Goal: Task Accomplishment & Management: Manage account settings

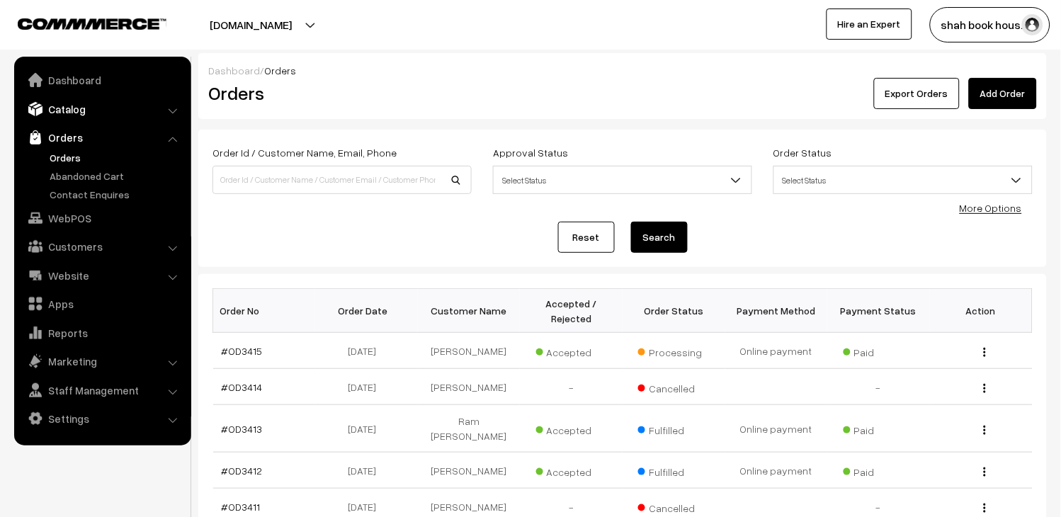
click at [75, 109] on link "Catalog" at bounding box center [102, 108] width 169 height 25
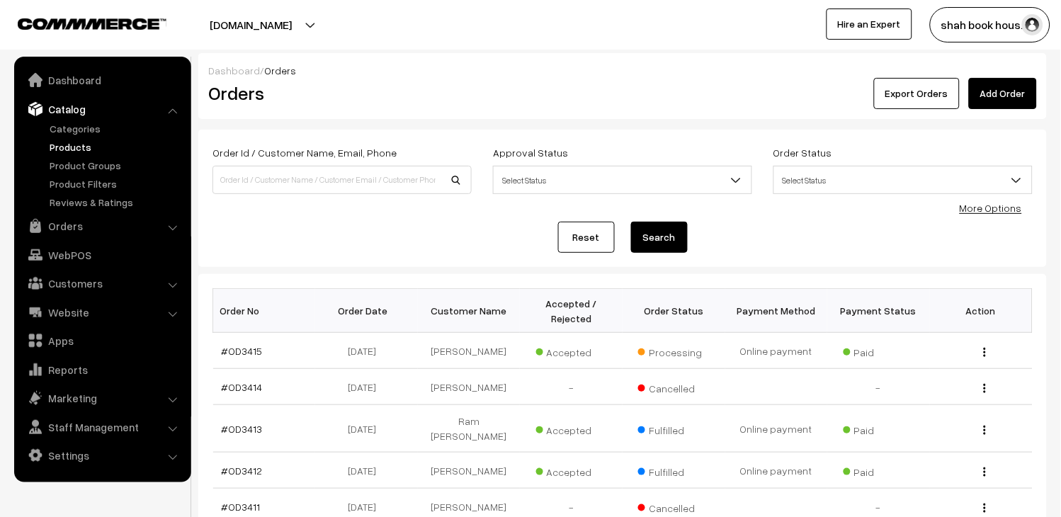
click at [72, 144] on link "Products" at bounding box center [116, 147] width 140 height 15
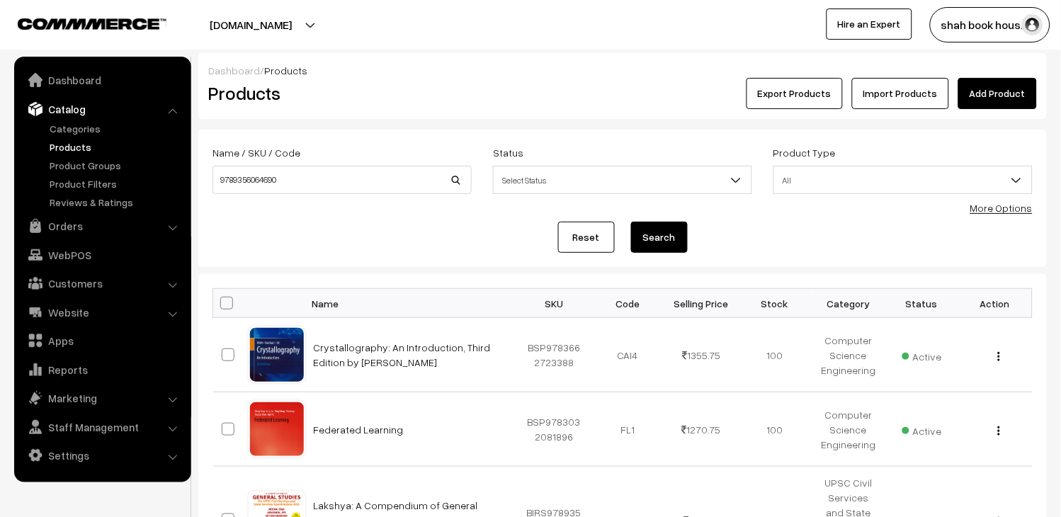
type input "9789356064690"
click at [667, 241] on button "Search" at bounding box center [659, 237] width 57 height 31
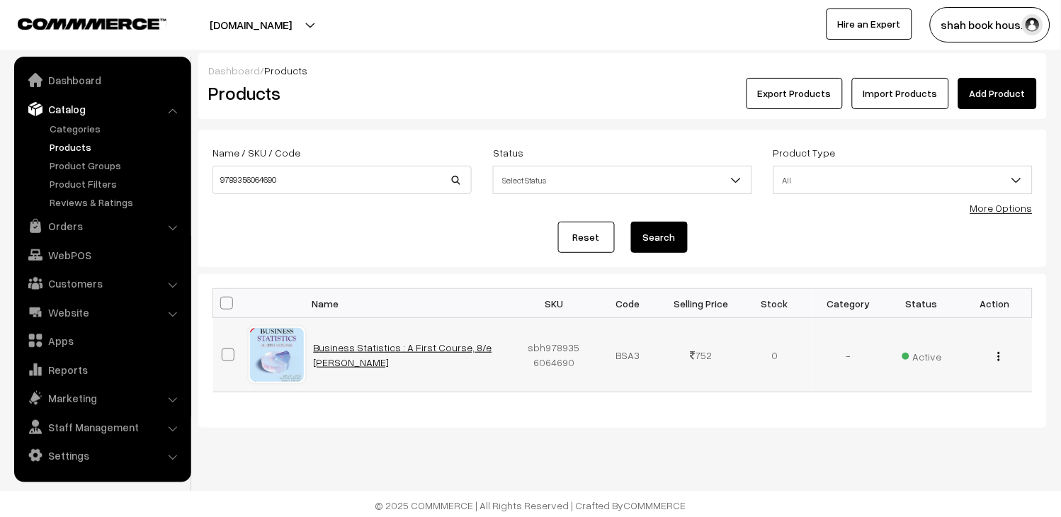
click at [402, 343] on link "Business Statistics : A First Course, 8/e David M. Levine" at bounding box center [403, 354] width 178 height 27
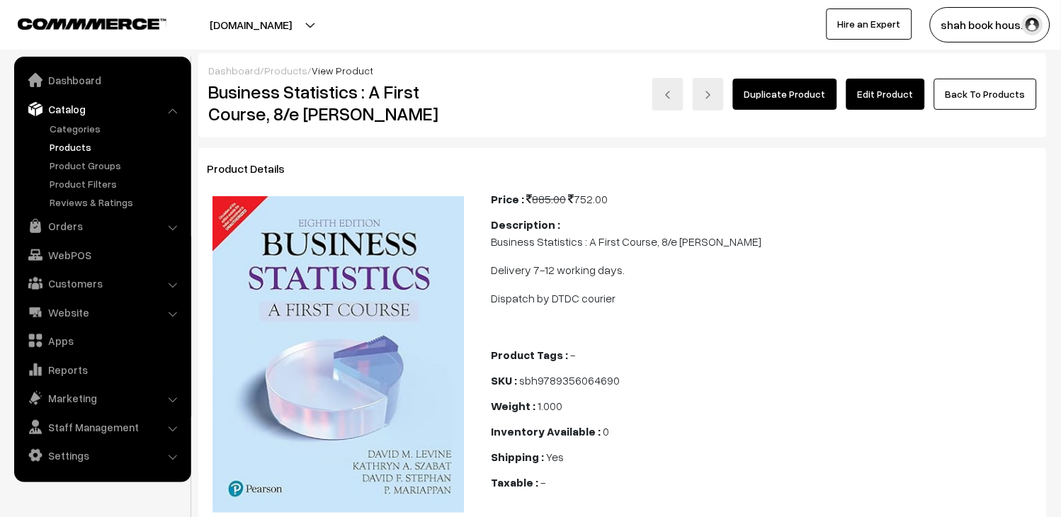
click at [896, 95] on link "Edit Product" at bounding box center [885, 94] width 79 height 31
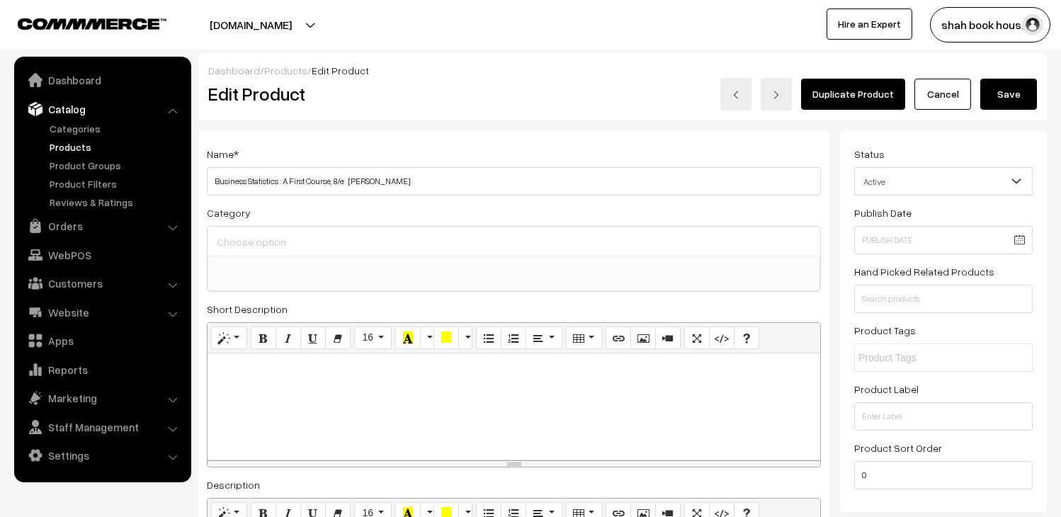
select select
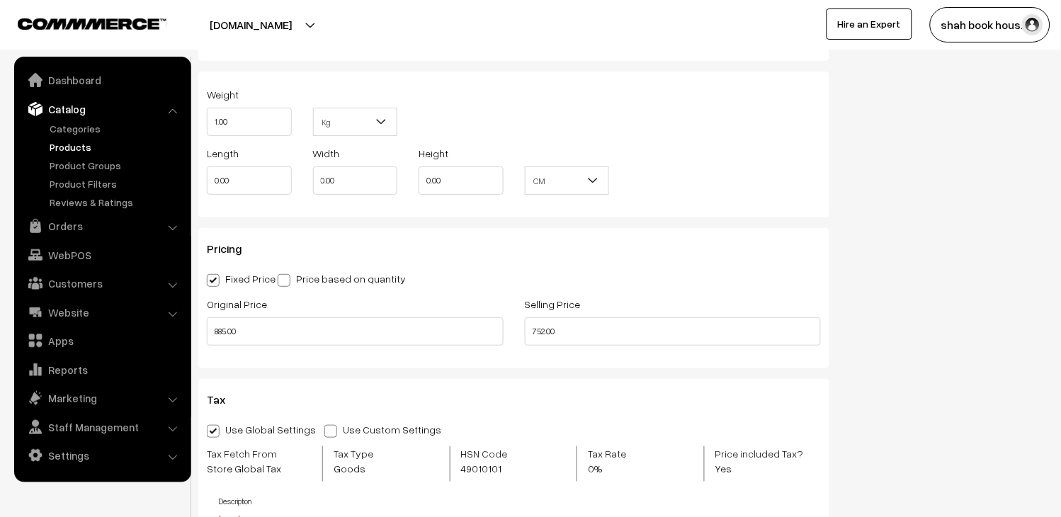
scroll to position [1258, 0]
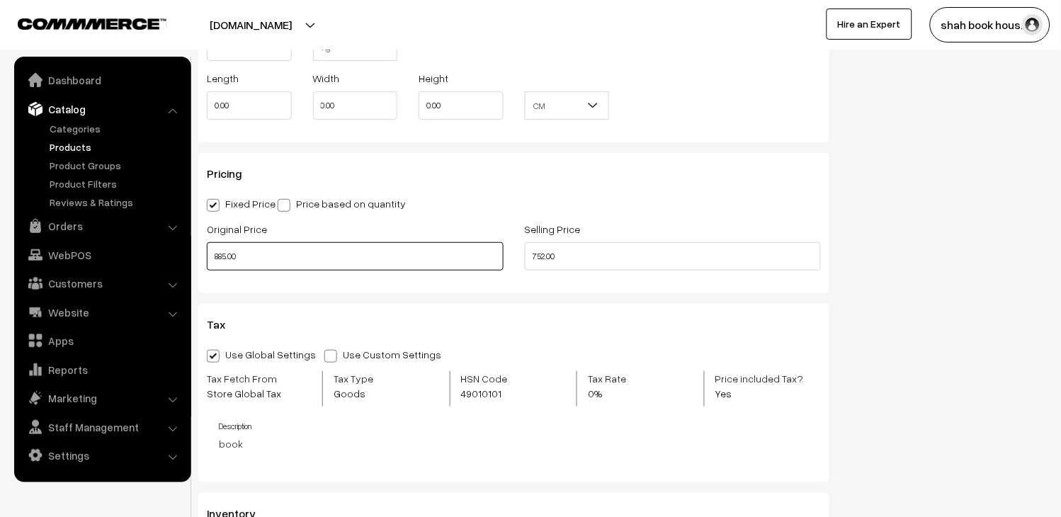
drag, startPoint x: 364, startPoint y: 260, endPoint x: 0, endPoint y: 189, distance: 370.8
click at [3, 217] on body "Thank you for showing interest. Our team will call you shortly. Close [DOMAIN_N…" at bounding box center [530, 265] width 1061 height 3047
type input "920.00"
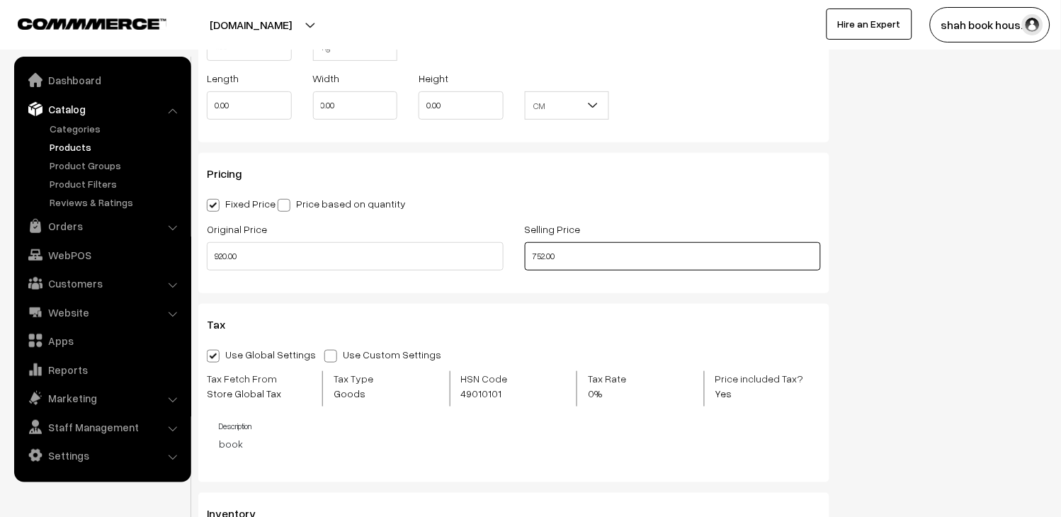
click at [718, 270] on input "752.00" at bounding box center [673, 256] width 297 height 28
drag, startPoint x: 589, startPoint y: 251, endPoint x: 448, endPoint y: 258, distance: 141.8
click at [449, 258] on div "Original Price 920.00 Selling Price 752.00" at bounding box center [513, 249] width 635 height 59
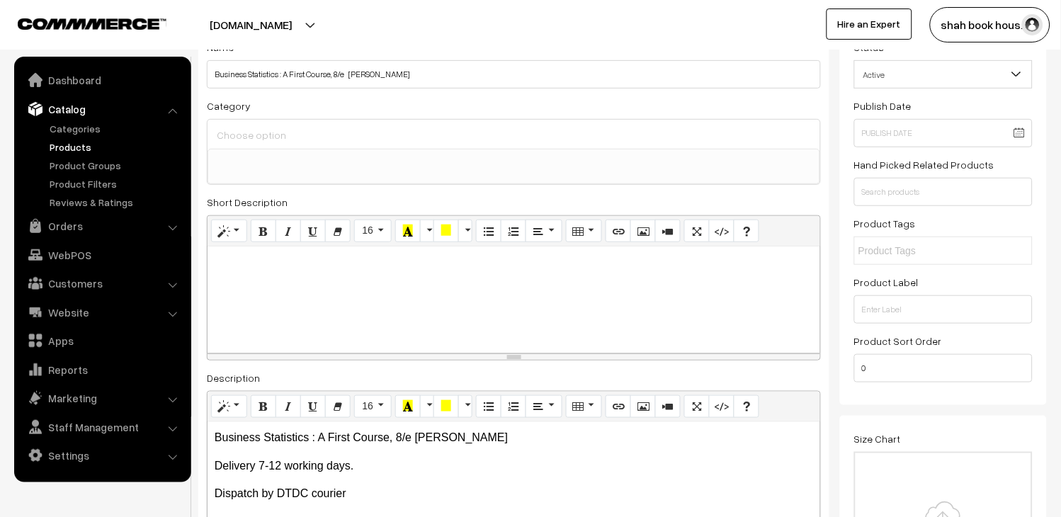
scroll to position [0, 0]
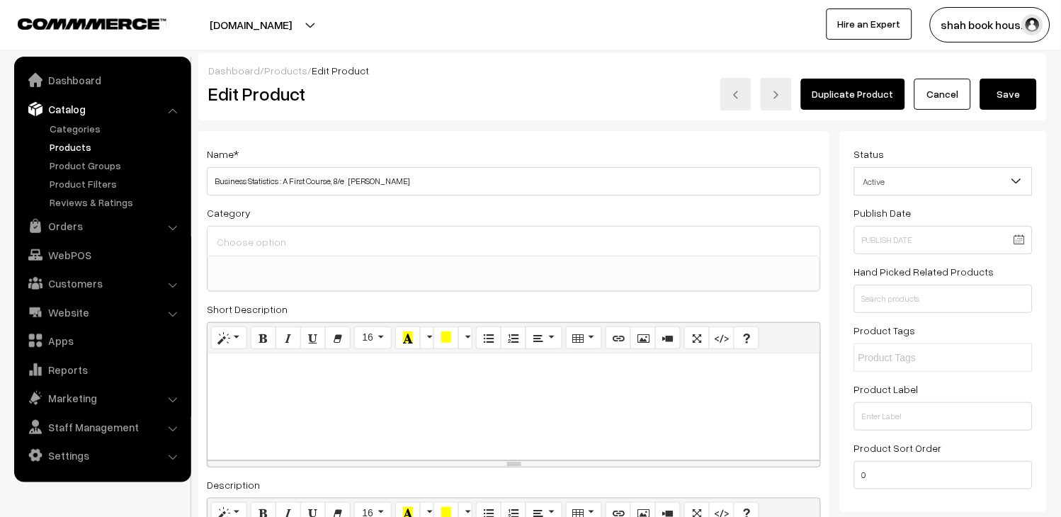
type input "782.00"
click at [1020, 81] on button "Save" at bounding box center [1008, 94] width 57 height 31
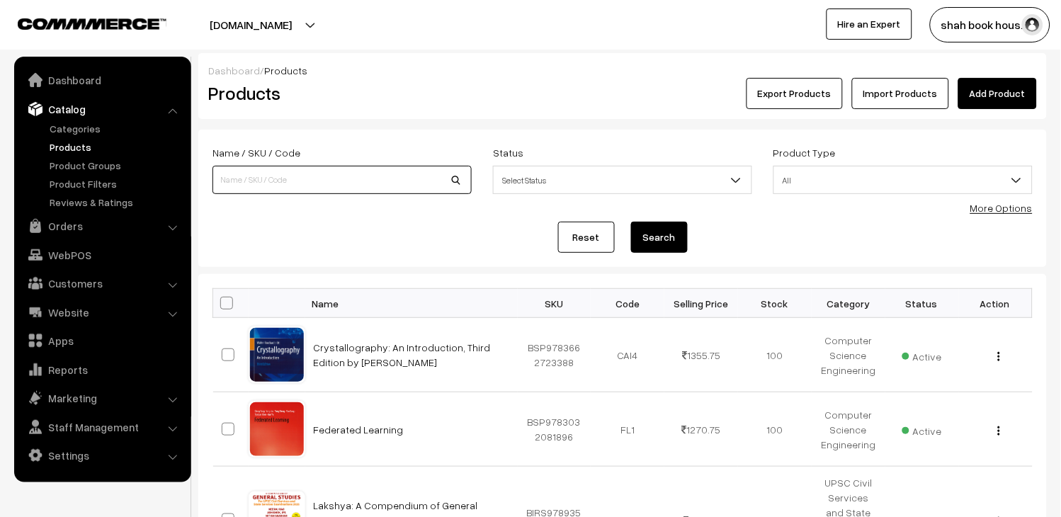
click at [260, 177] on input at bounding box center [341, 180] width 259 height 28
type input "9789356064690"
click at [673, 234] on button "Search" at bounding box center [659, 237] width 57 height 31
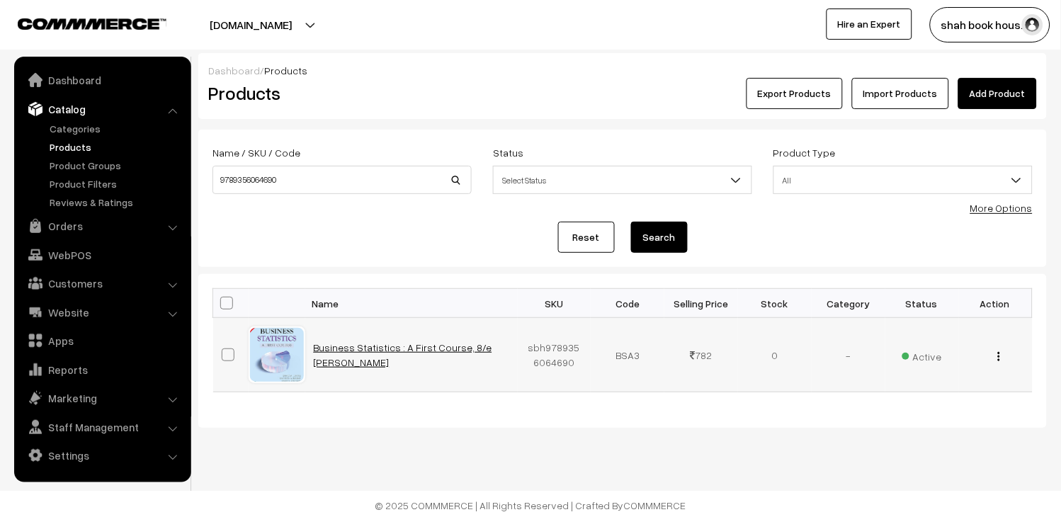
click at [391, 344] on link "Business Statistics : A First Course, 8/e David M. Levine" at bounding box center [403, 354] width 178 height 27
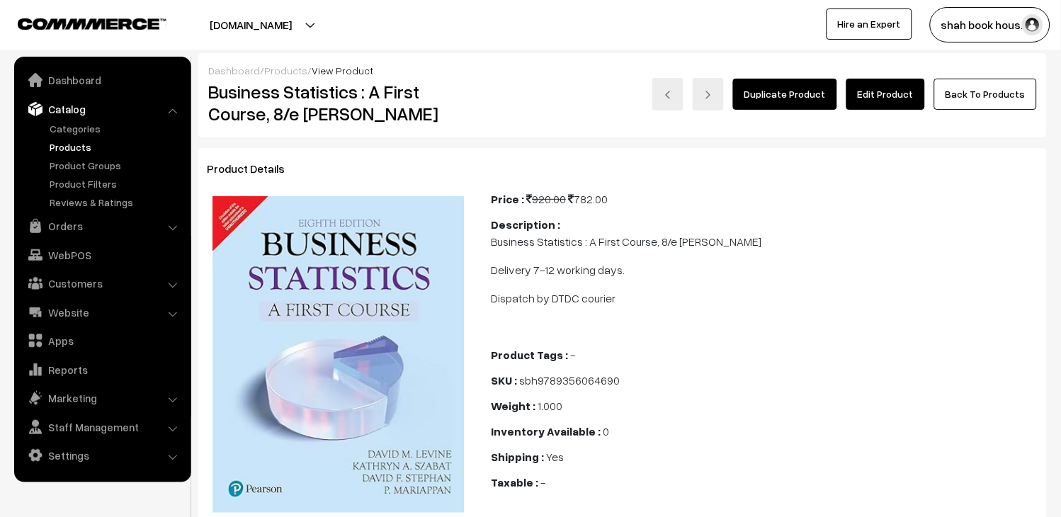
click at [558, 385] on span "sbh9789356064690" at bounding box center [569, 380] width 101 height 14
copy span "sbh9789356064690"
click at [72, 142] on link "Products" at bounding box center [116, 147] width 140 height 15
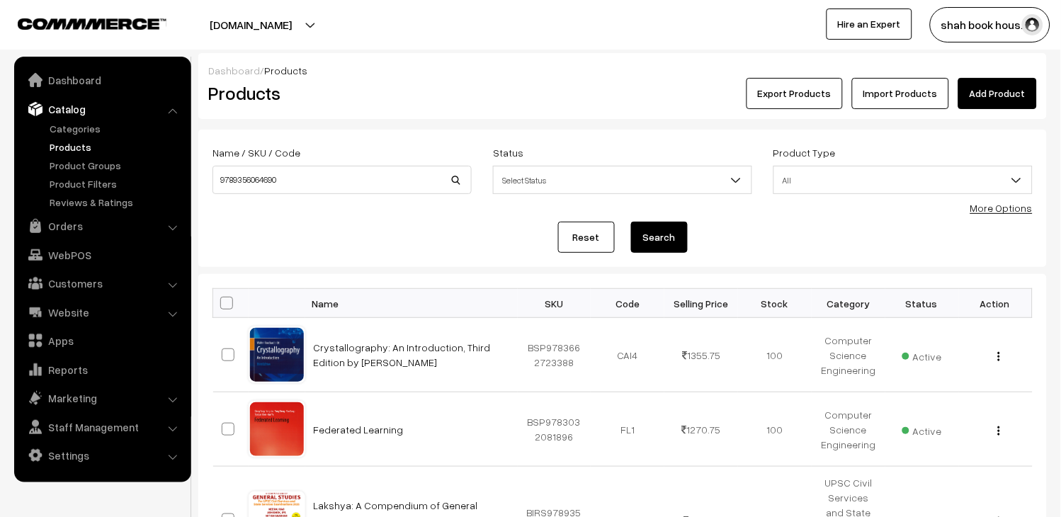
type input "9789356064690"
click at [631, 222] on button "Search" at bounding box center [659, 237] width 57 height 31
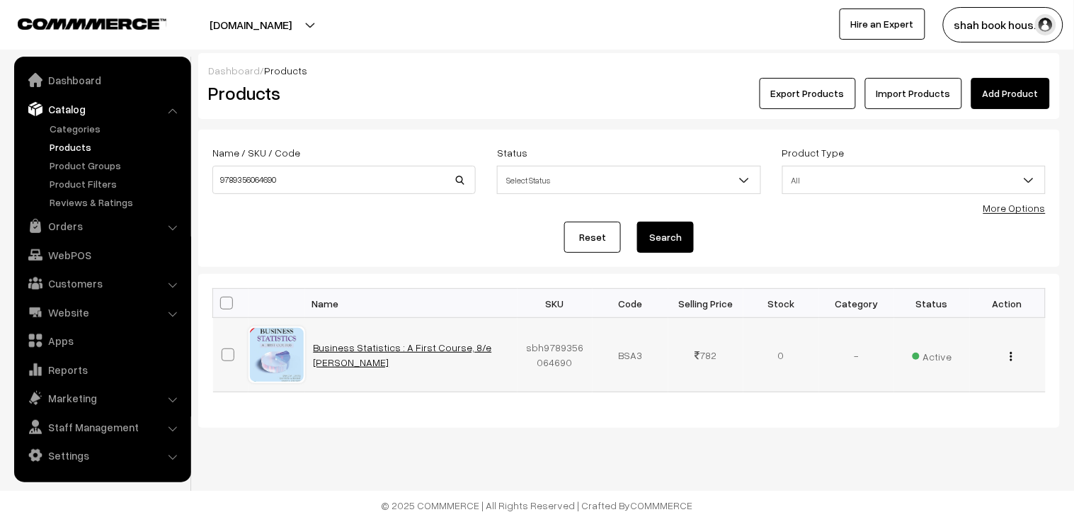
click at [381, 351] on link "Business Statistics : A First Course, 8/e [PERSON_NAME]" at bounding box center [403, 354] width 178 height 27
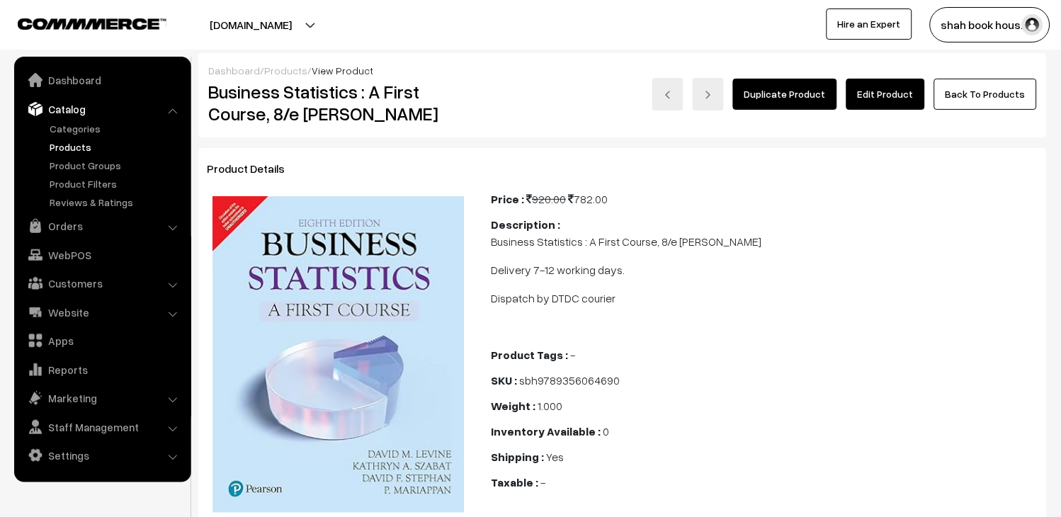
click at [875, 93] on link "Edit Product" at bounding box center [885, 94] width 79 height 31
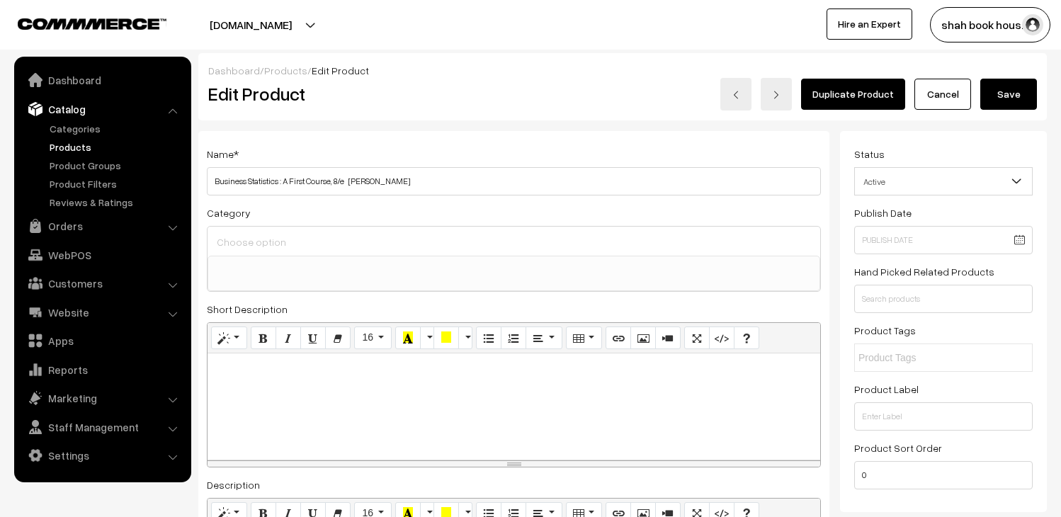
select select
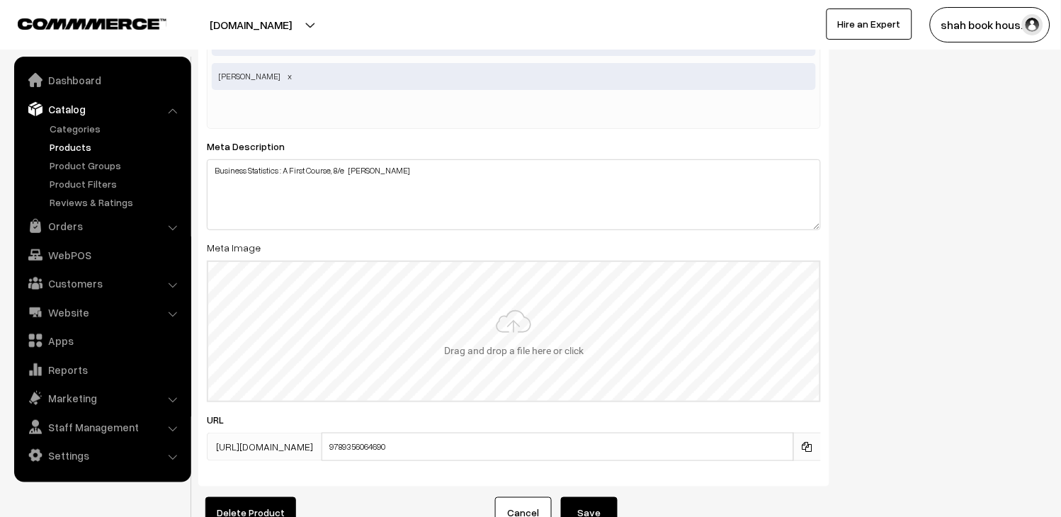
scroll to position [2547, 0]
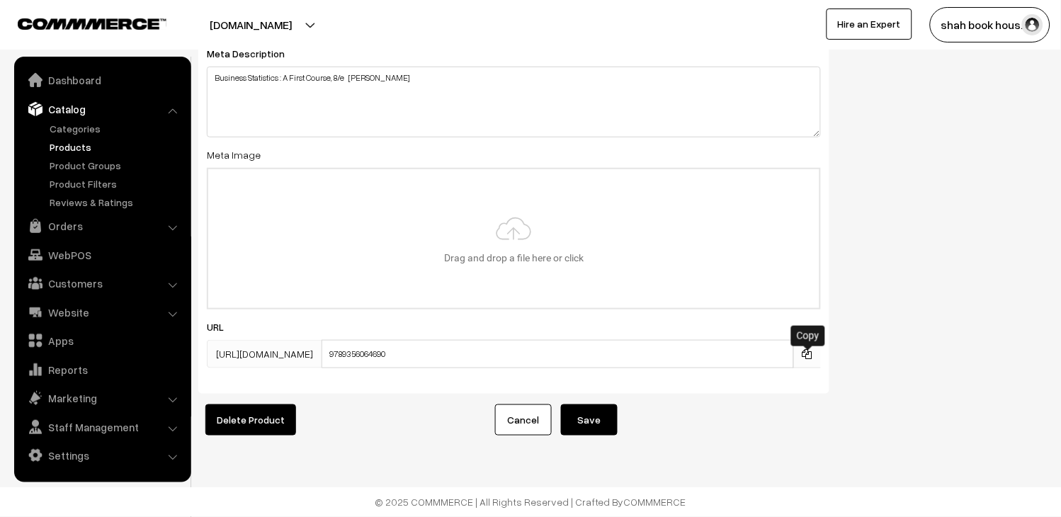
click at [809, 349] on icon at bounding box center [807, 354] width 10 height 10
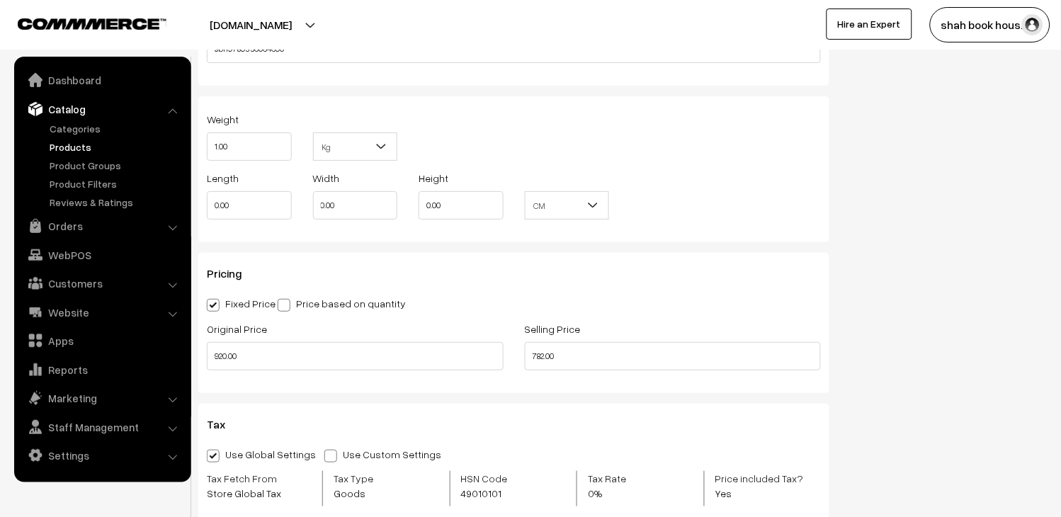
scroll to position [816, 0]
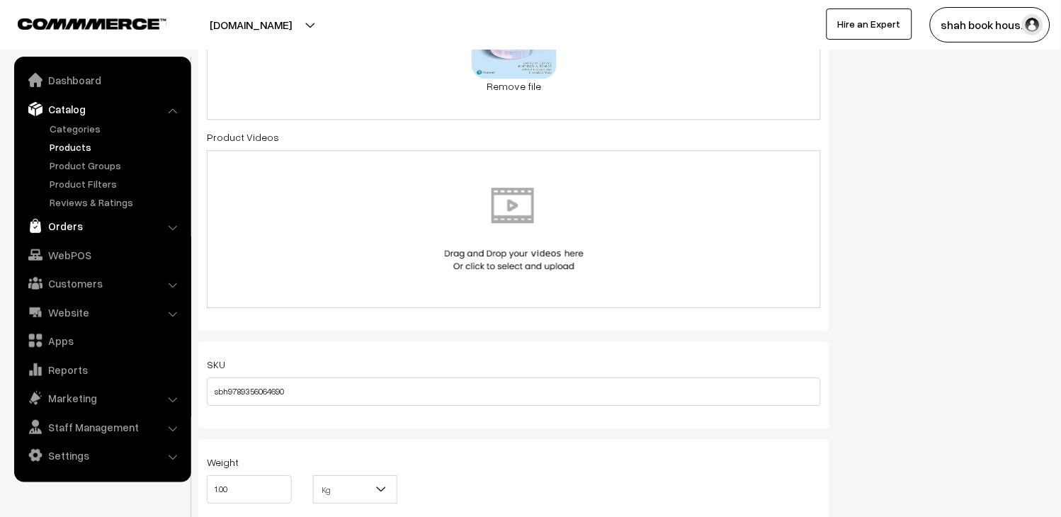
click at [74, 227] on link "Orders" at bounding box center [102, 225] width 169 height 25
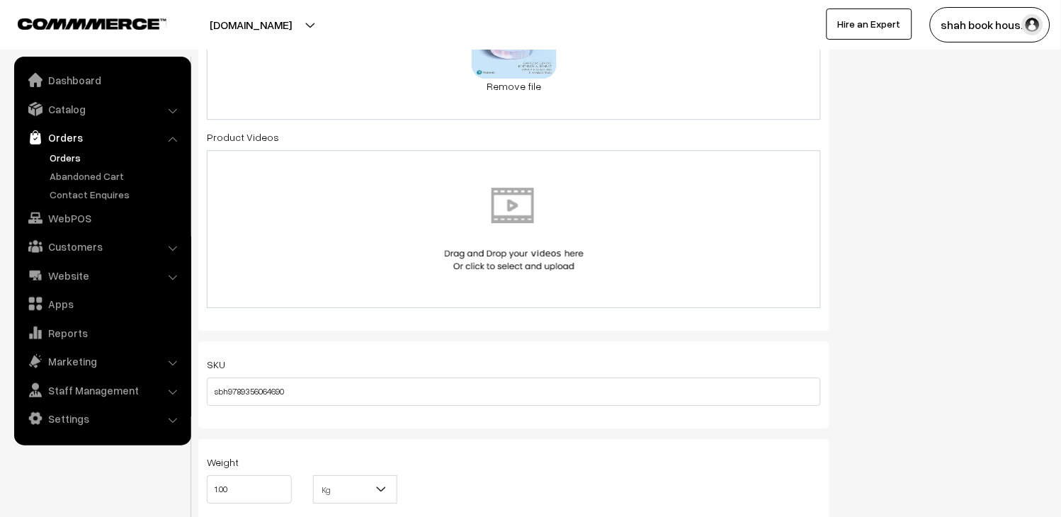
click at [81, 153] on link "Orders" at bounding box center [116, 157] width 140 height 15
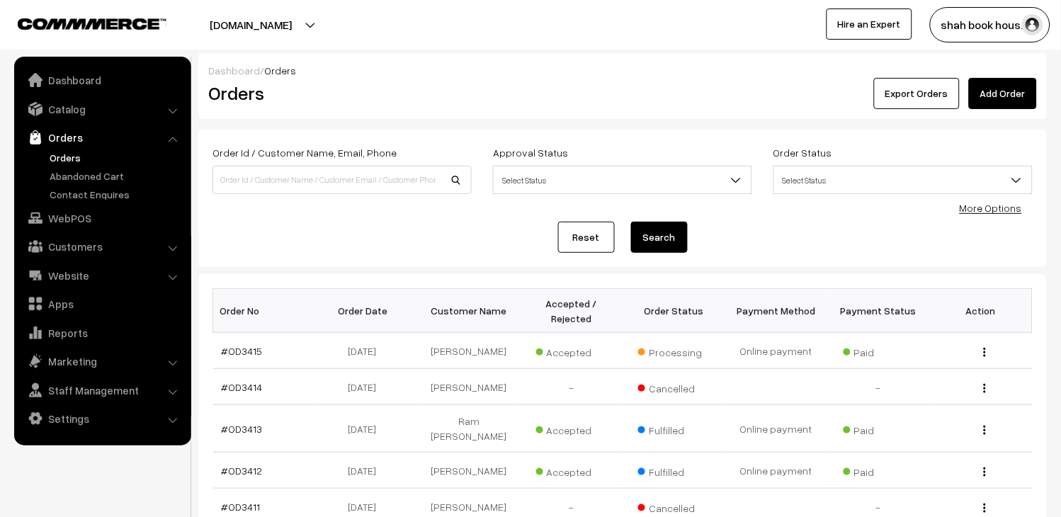
click at [1009, 30] on button "shah book hous…" at bounding box center [990, 24] width 120 height 35
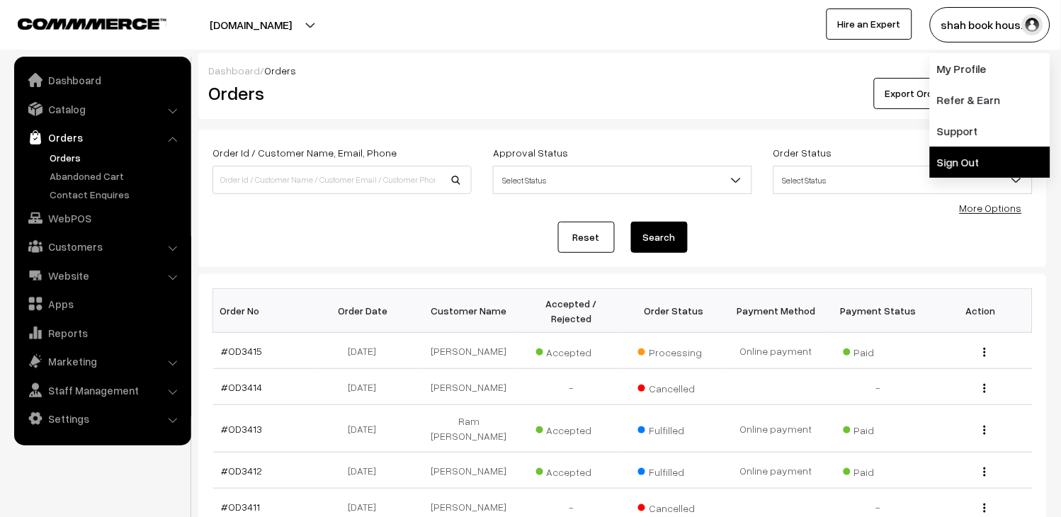
click at [975, 170] on link "Sign Out" at bounding box center [990, 162] width 120 height 31
